Goal: Navigation & Orientation: Find specific page/section

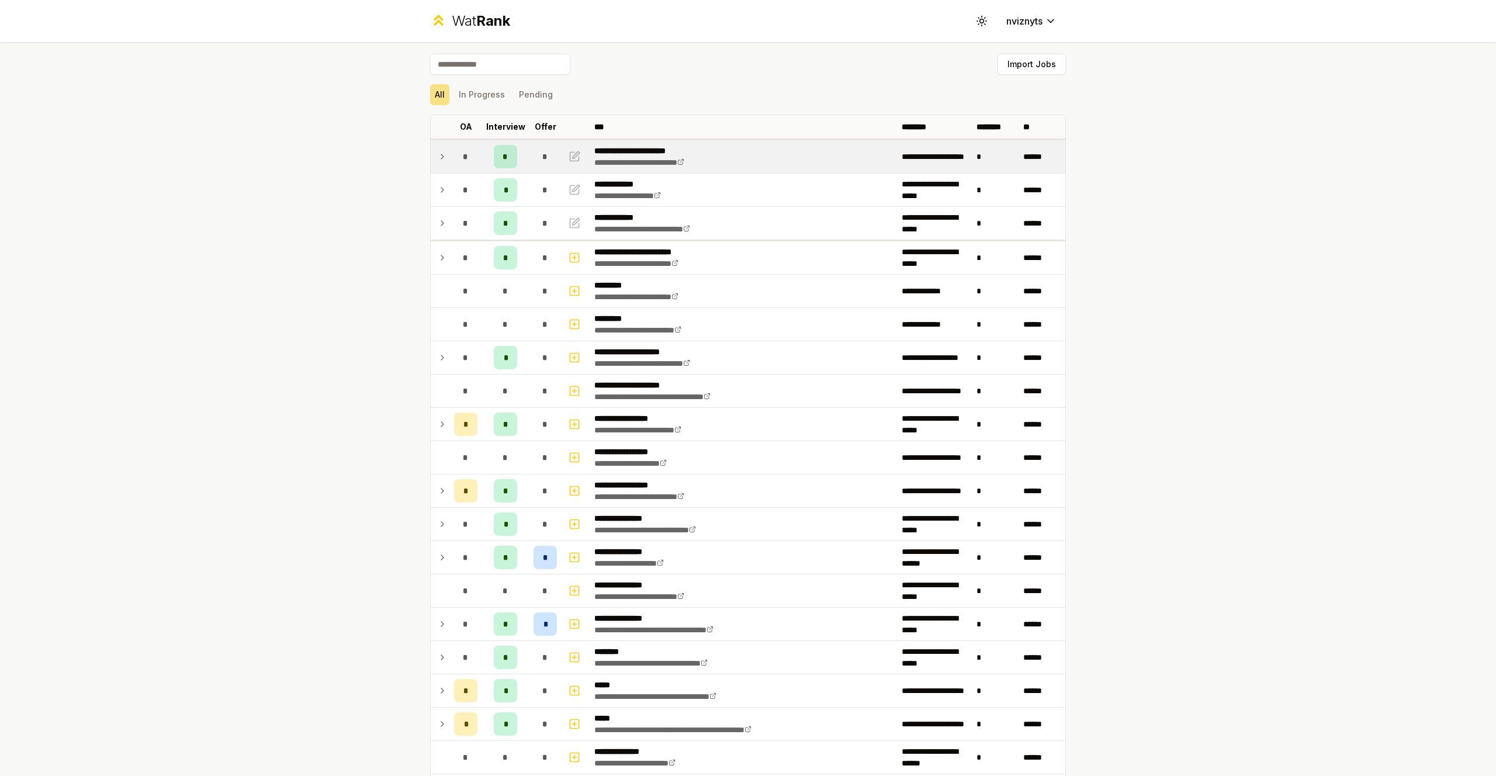
scroll to position [14, 0]
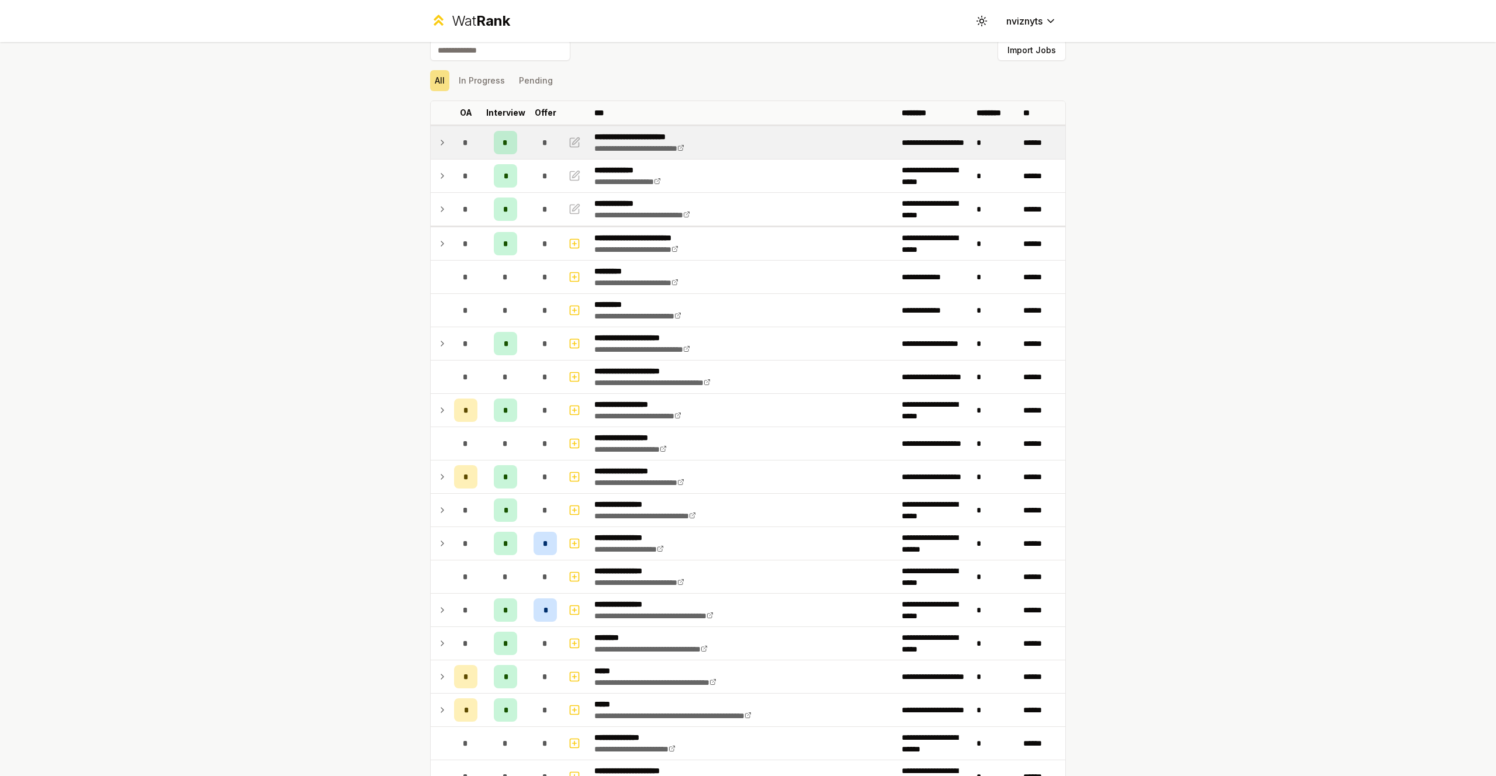
click at [442, 143] on icon at bounding box center [442, 143] width 9 height 14
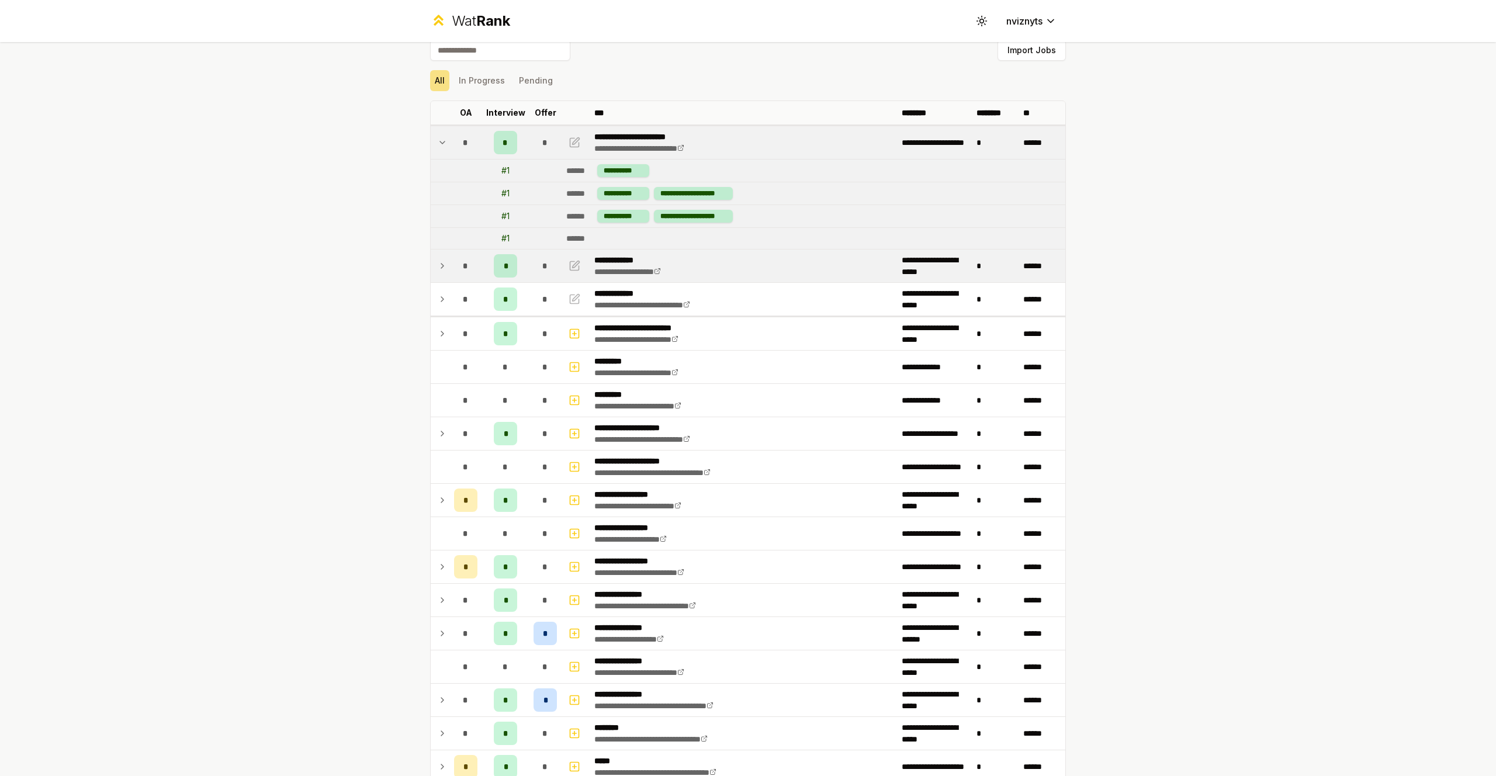
click at [448, 268] on td at bounding box center [440, 266] width 19 height 33
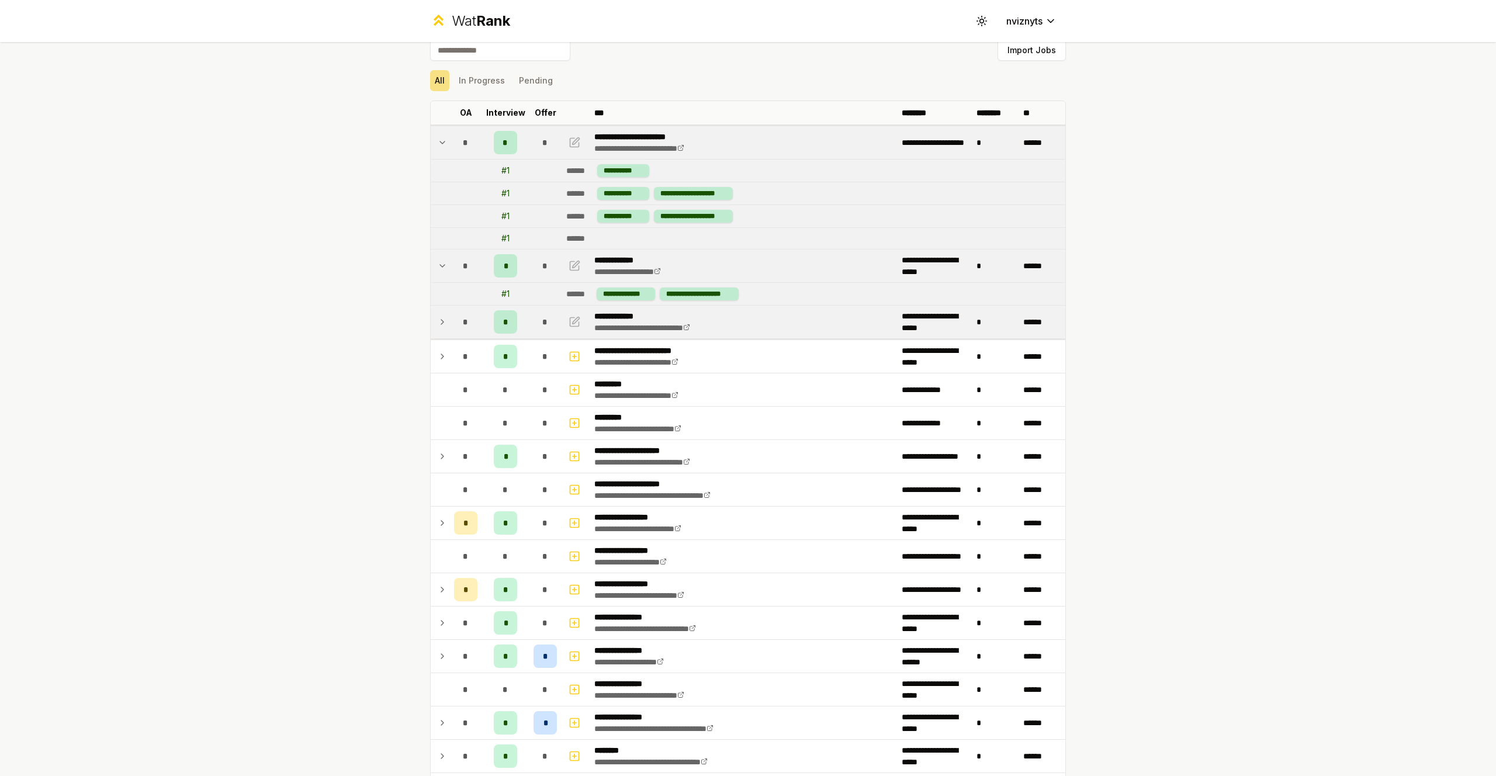
click at [445, 315] on icon at bounding box center [442, 322] width 9 height 14
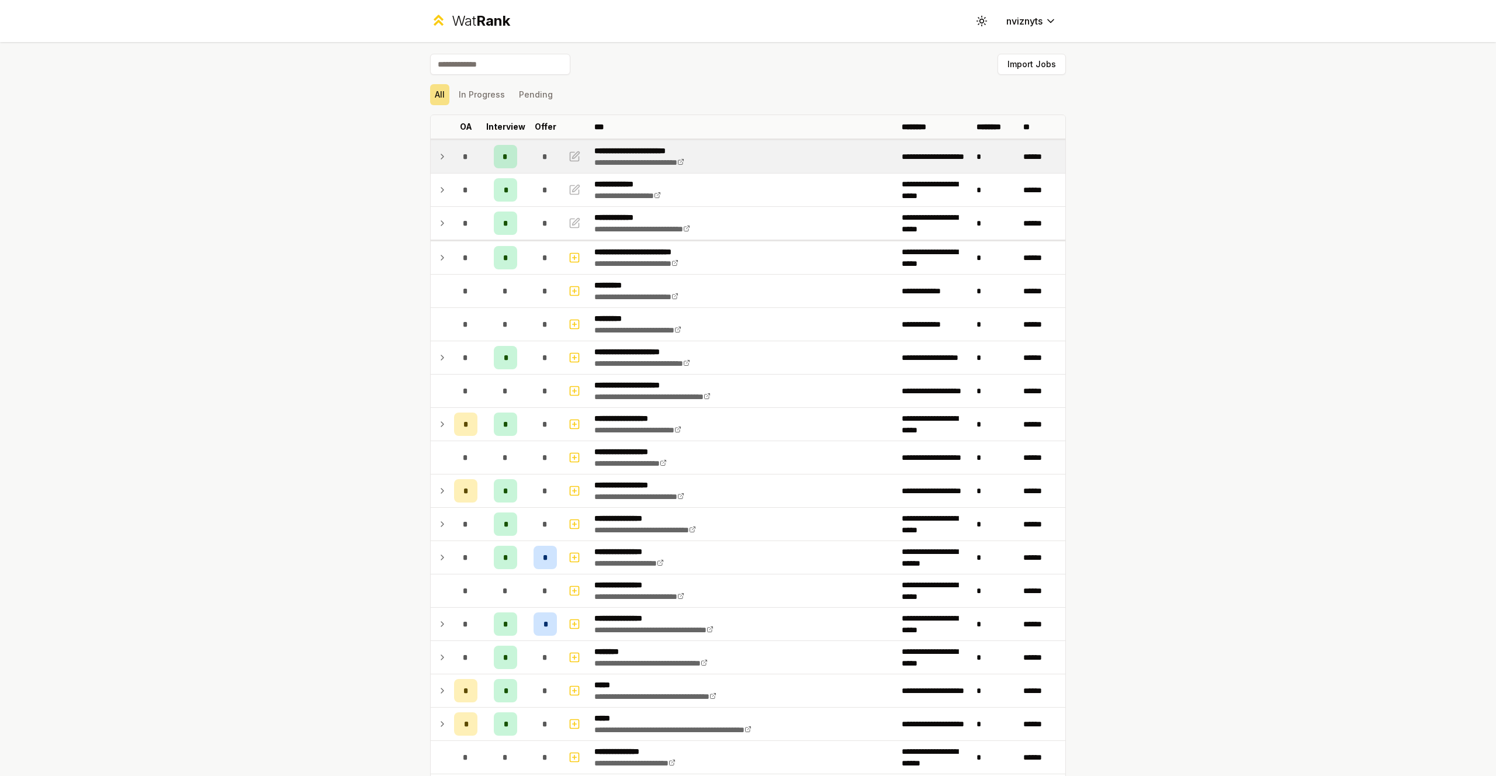
click at [456, 154] on div "*" at bounding box center [465, 156] width 23 height 23
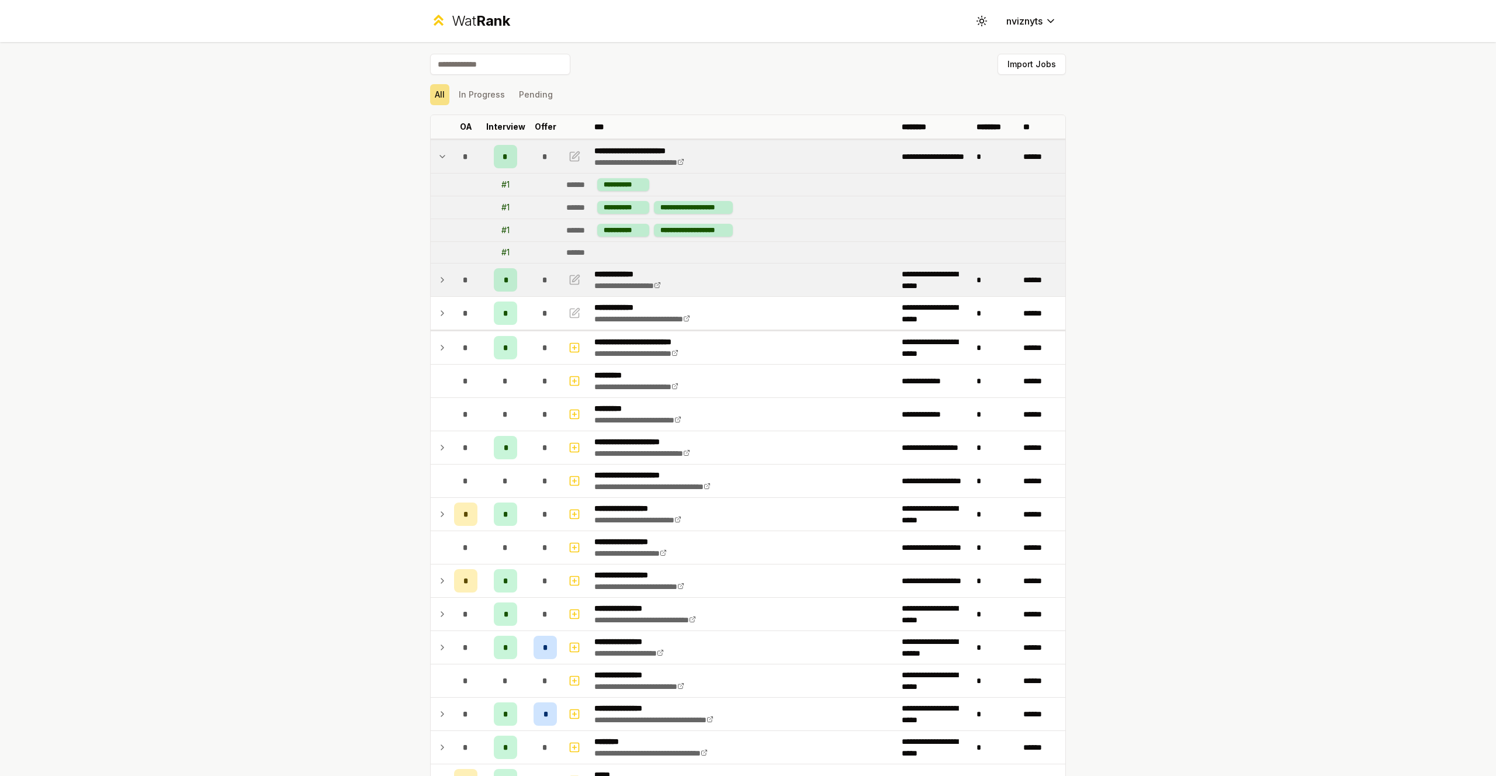
click at [448, 281] on td at bounding box center [440, 280] width 19 height 33
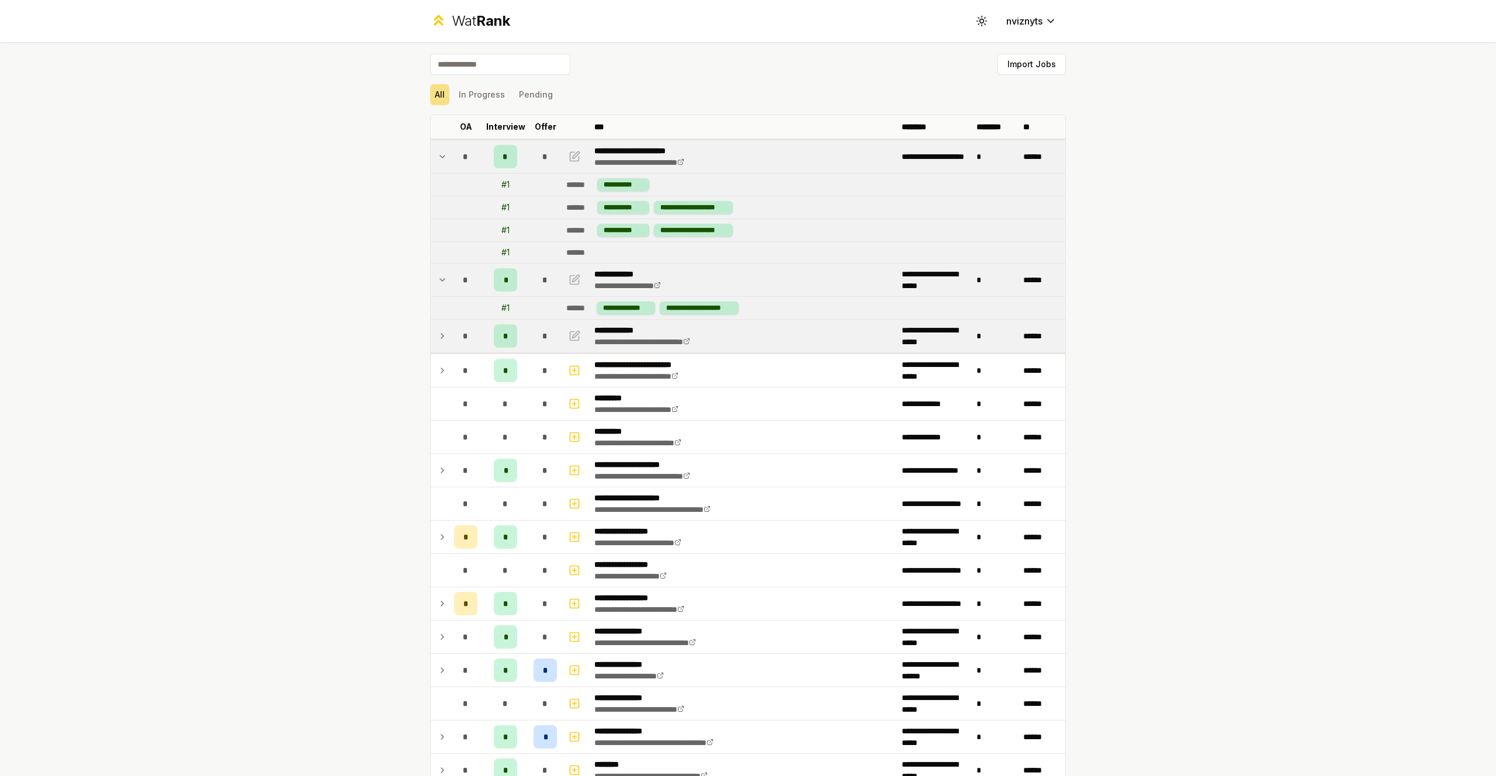
click at [432, 337] on td at bounding box center [440, 336] width 19 height 33
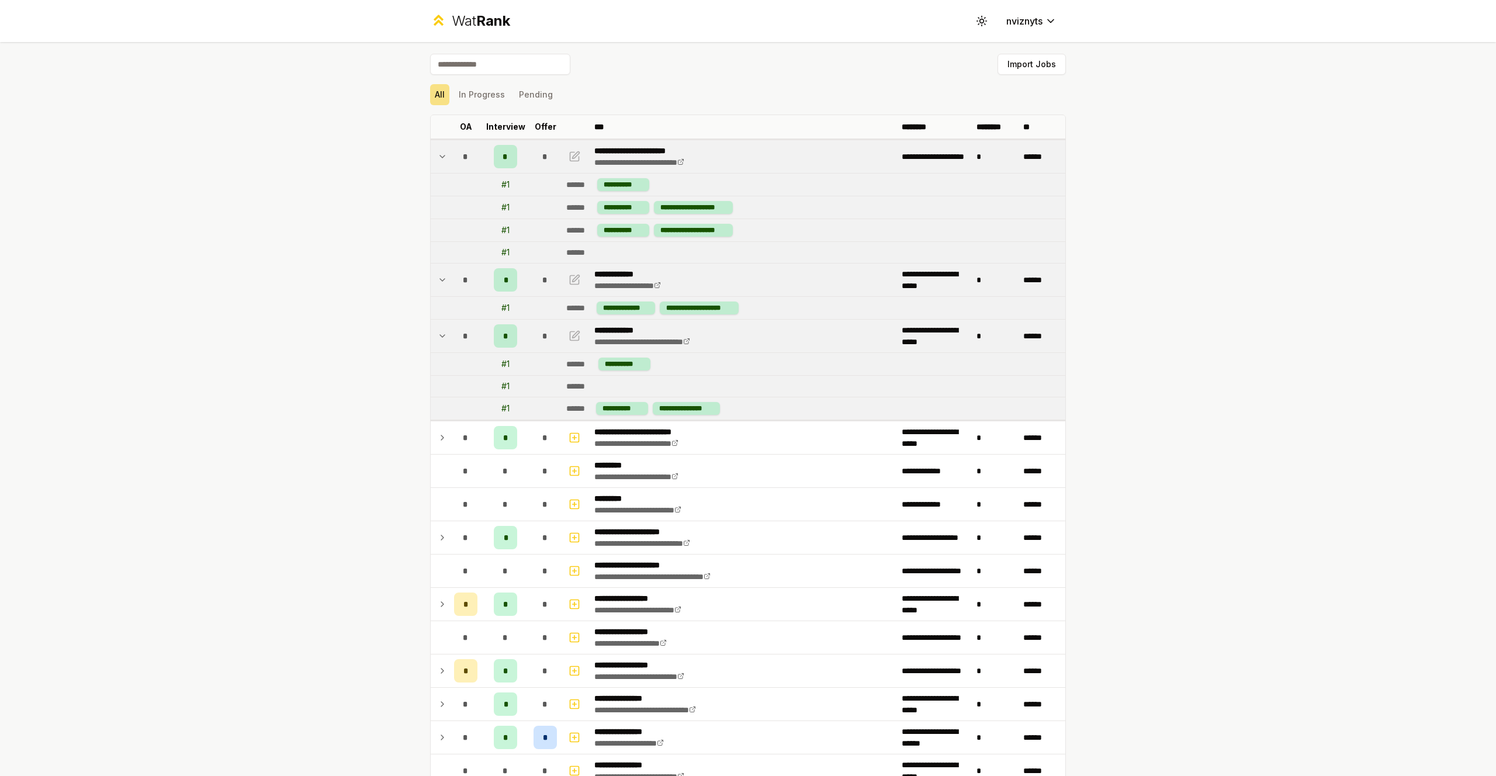
click at [442, 338] on icon at bounding box center [442, 336] width 9 height 14
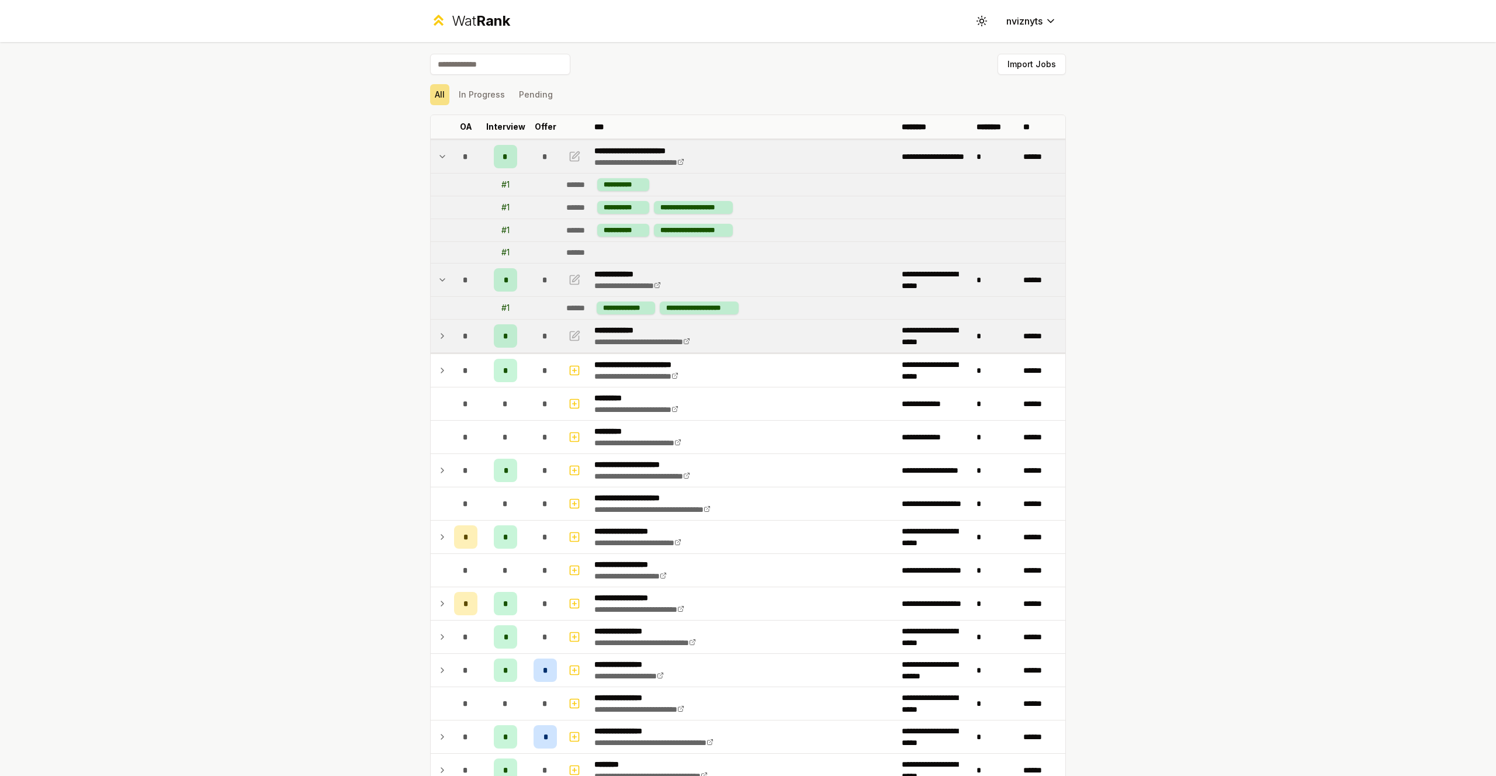
click at [444, 276] on icon at bounding box center [442, 280] width 9 height 14
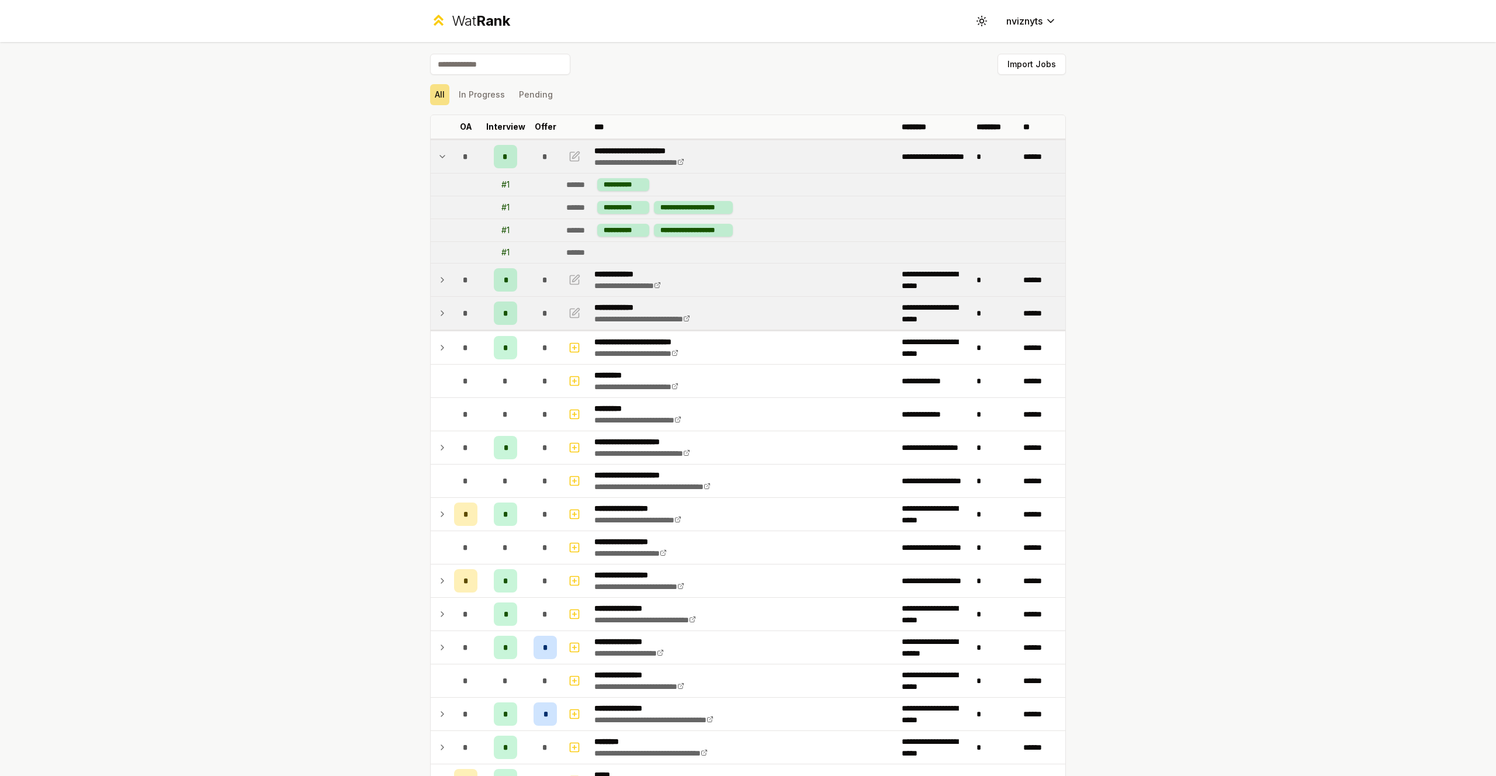
click at [440, 157] on icon at bounding box center [442, 157] width 9 height 14
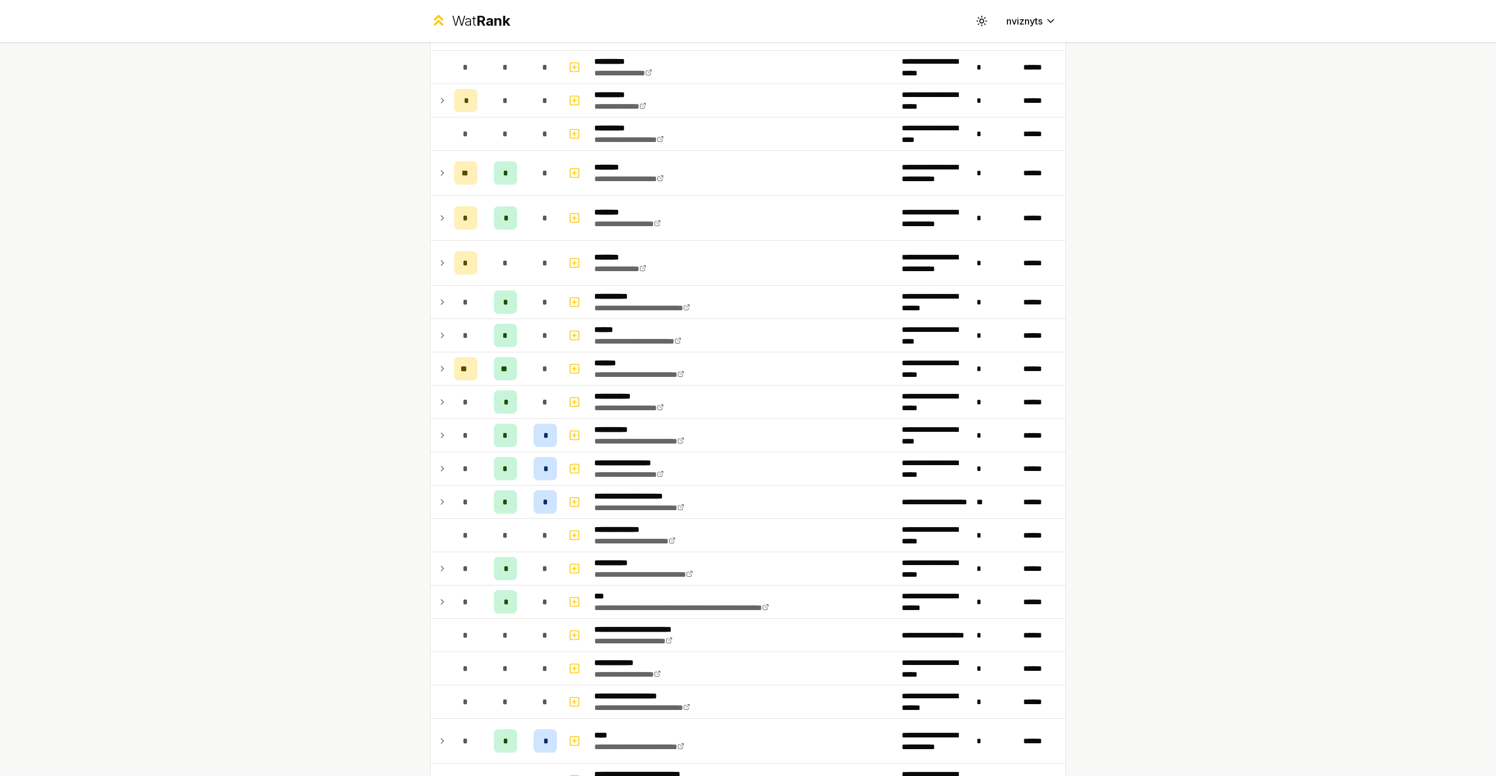
scroll to position [1125, 0]
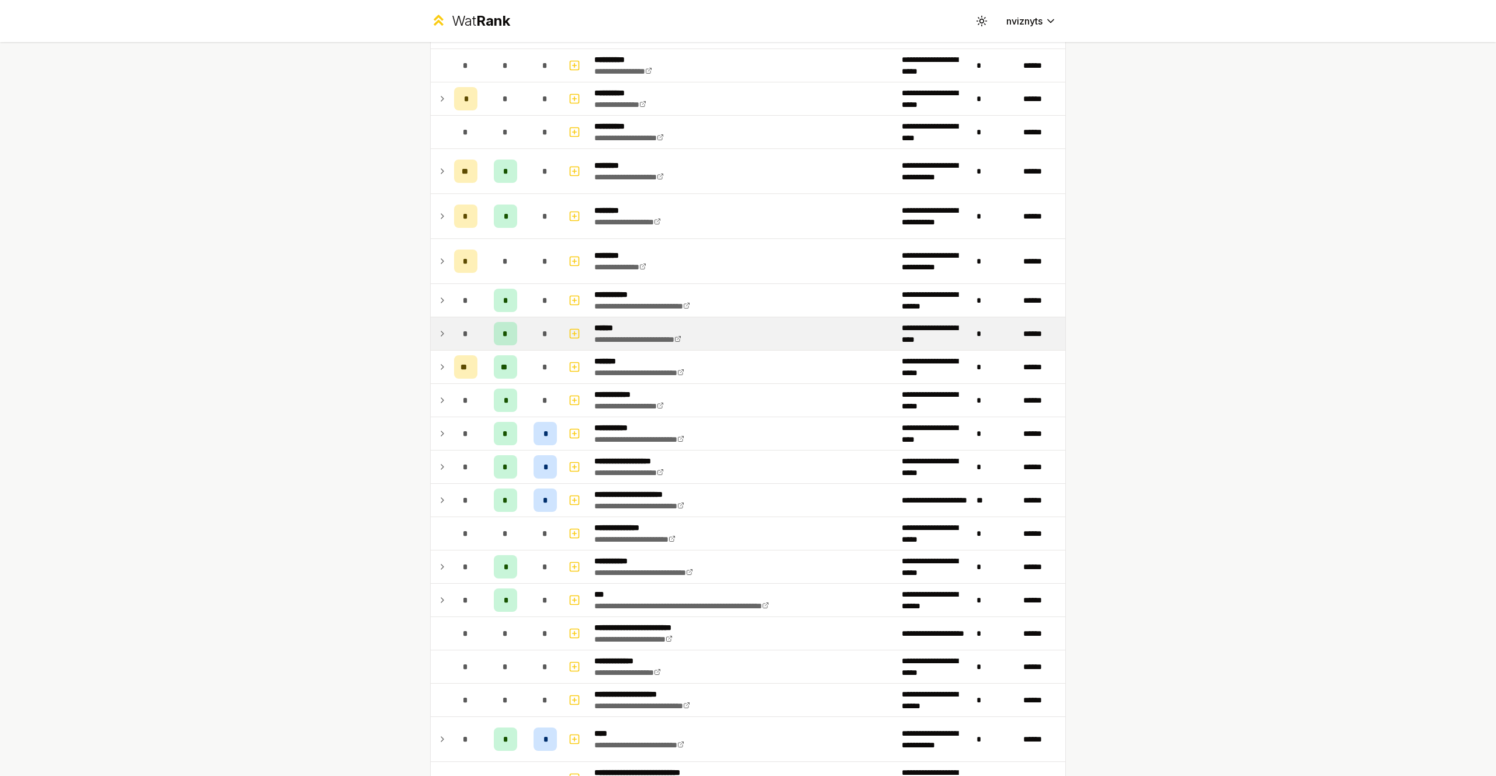
click at [444, 333] on icon at bounding box center [442, 334] width 9 height 14
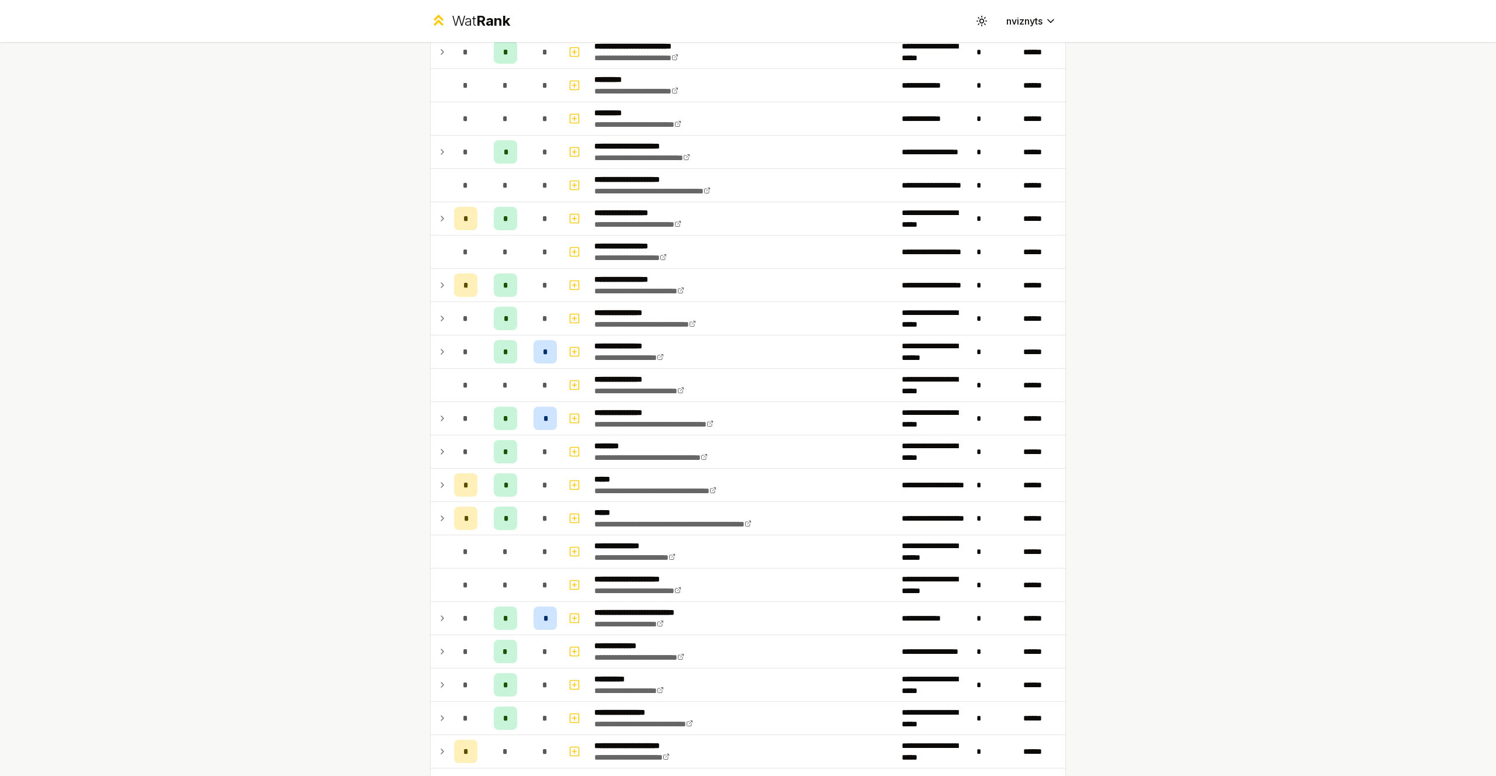
scroll to position [0, 0]
